Goal: Information Seeking & Learning: Learn about a topic

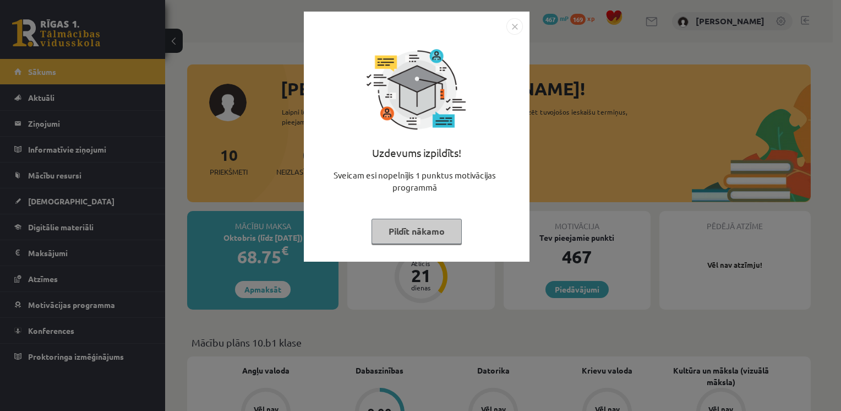
click at [417, 219] on button "Pildīt nākamo" at bounding box center [417, 231] width 90 height 25
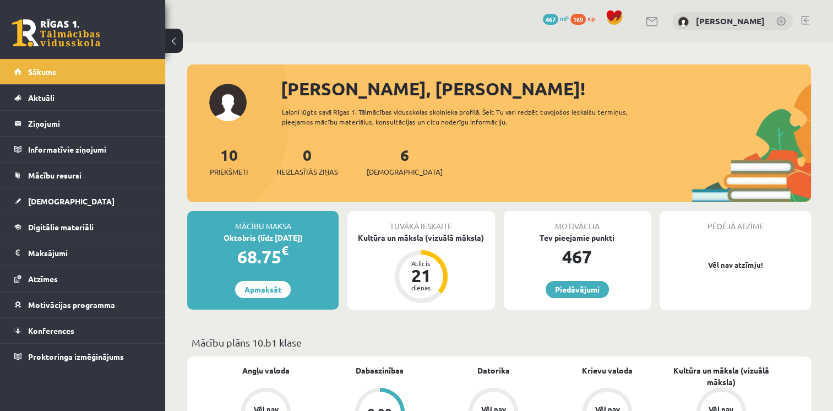
click at [35, 227] on span "Digitālie materiāli" at bounding box center [61, 227] width 66 height 10
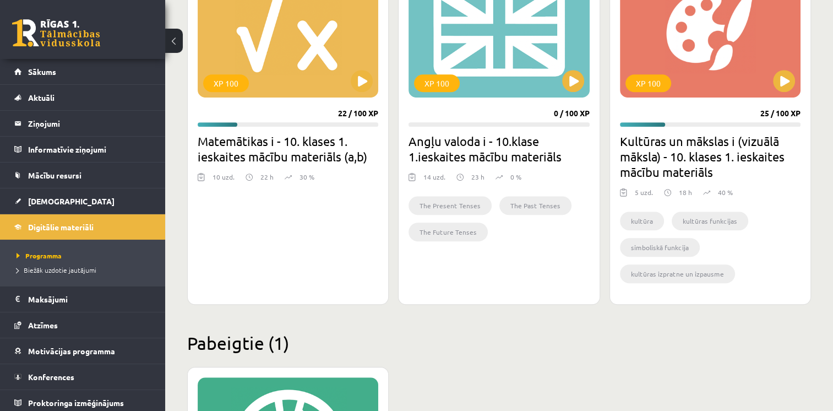
scroll to position [709, 0]
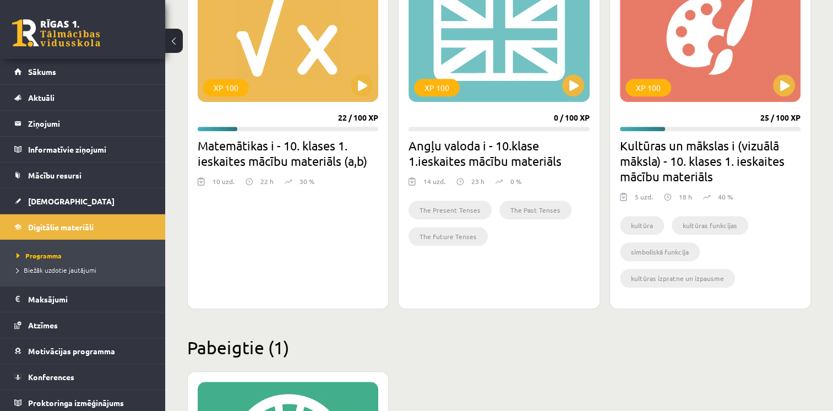
click at [522, 56] on div "XP 100" at bounding box center [499, 33] width 181 height 138
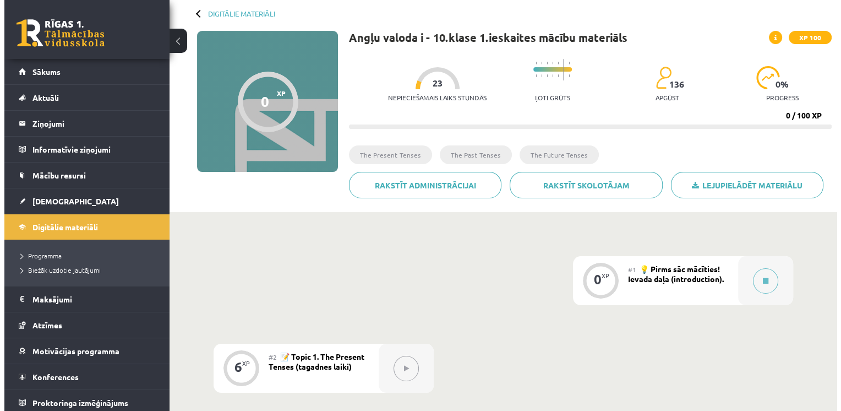
scroll to position [56, 0]
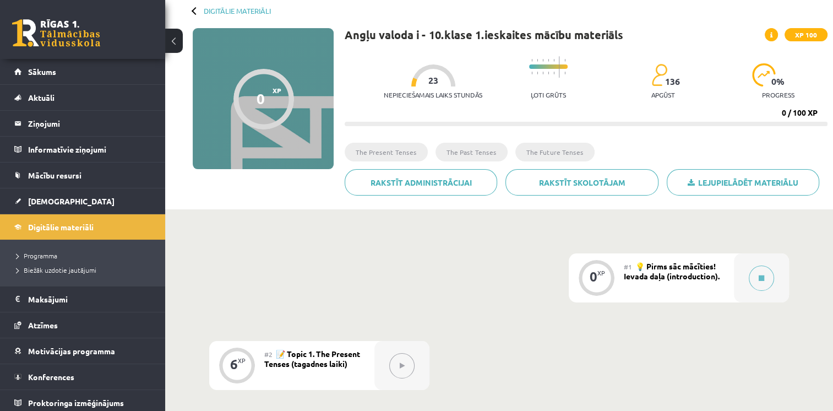
click at [689, 280] on div "#1 💡 Pirms sāc mācīties! Ievada daļa (introduction)." at bounding box center [679, 277] width 110 height 49
click at [751, 279] on button at bounding box center [761, 277] width 25 height 25
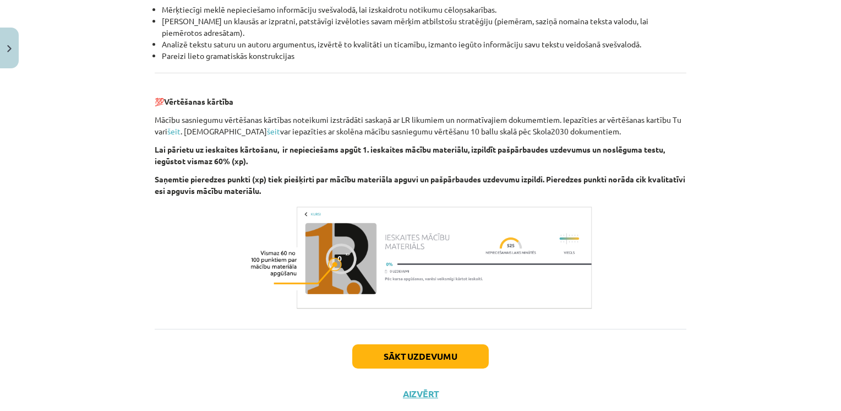
scroll to position [1245, 0]
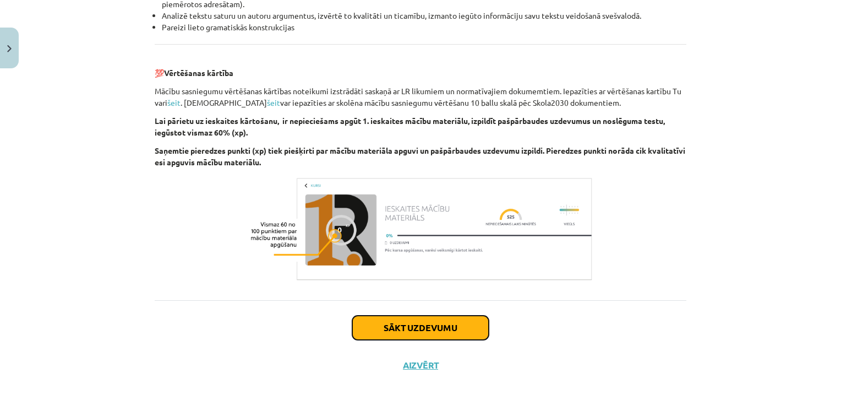
click at [444, 326] on button "Sākt uzdevumu" at bounding box center [420, 328] width 137 height 24
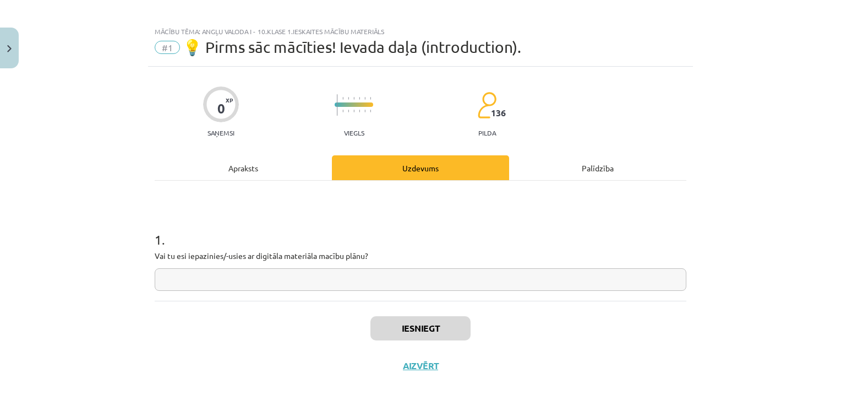
click at [618, 275] on input "text" at bounding box center [421, 279] width 532 height 23
type input "**"
click at [400, 329] on button "Iesniegt" at bounding box center [421, 328] width 100 height 24
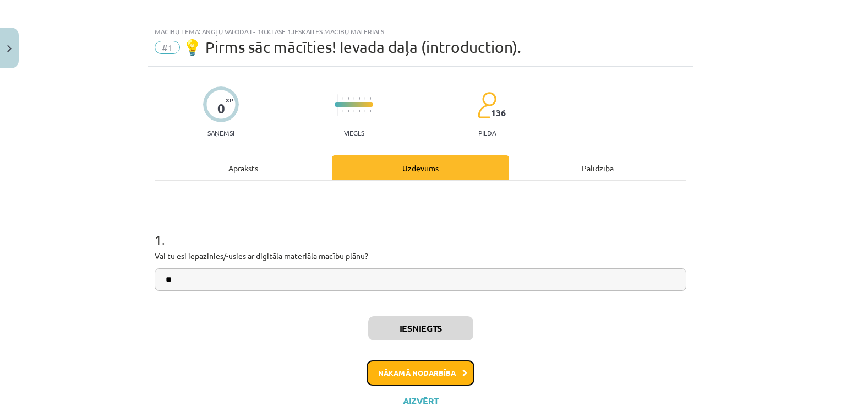
click at [373, 382] on button "Nākamā nodarbība" at bounding box center [421, 372] width 108 height 25
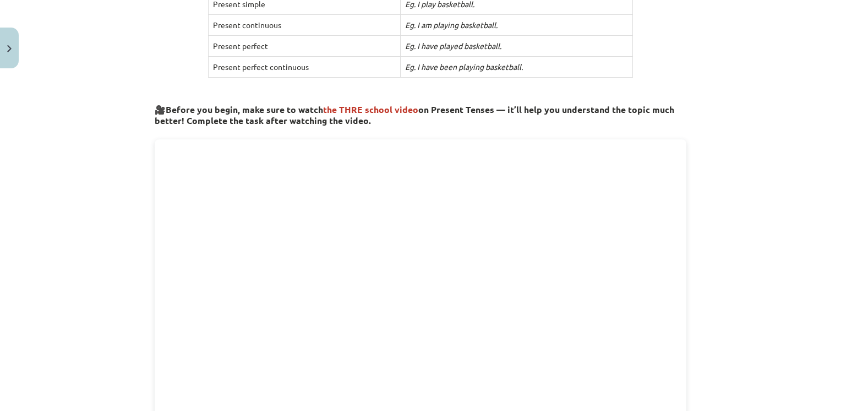
scroll to position [336, 0]
